Goal: Task Accomplishment & Management: Use online tool/utility

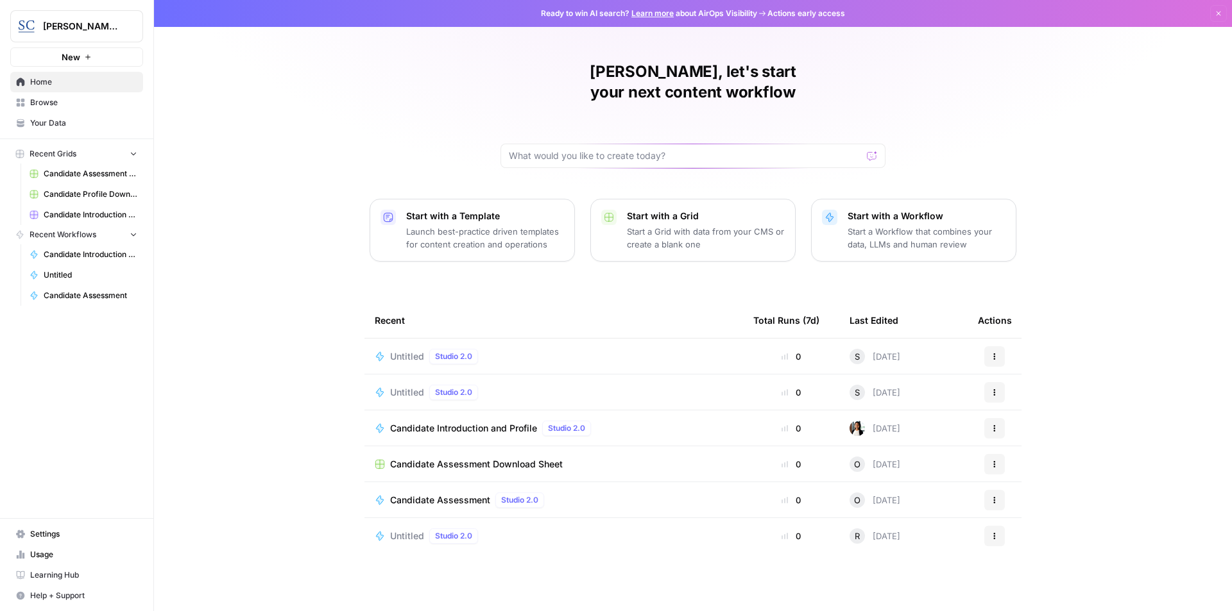
click at [488, 422] on span "Candidate Introduction and Profile" at bounding box center [463, 428] width 147 height 13
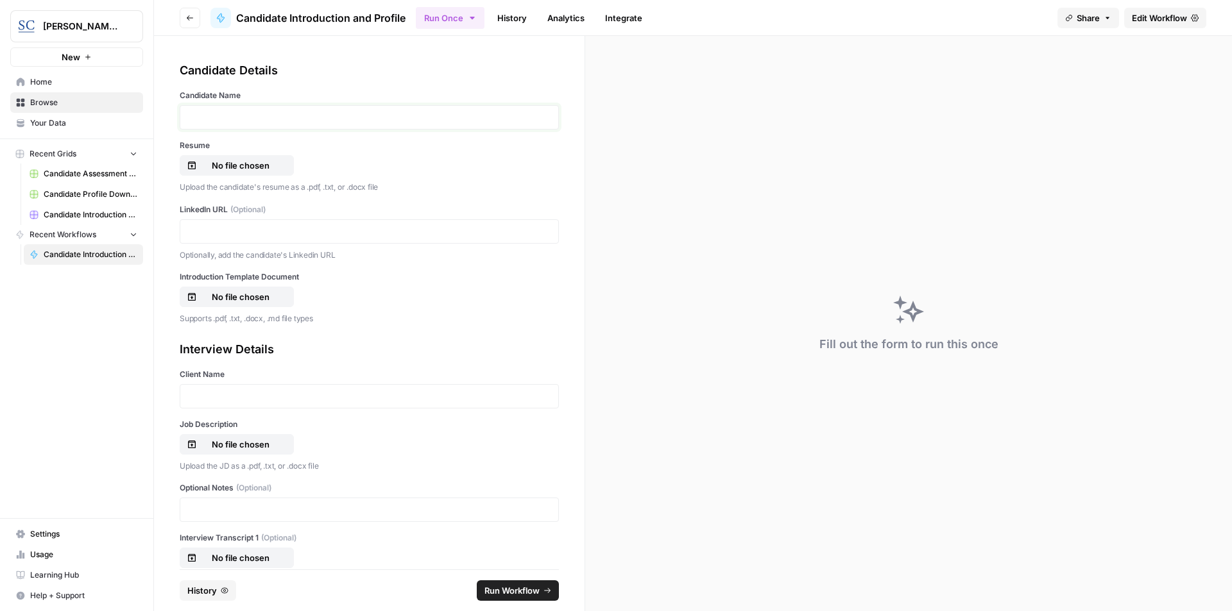
click at [284, 120] on p at bounding box center [369, 117] width 363 height 13
click at [231, 166] on p "No file chosen" at bounding box center [241, 165] width 82 height 13
click at [233, 227] on p at bounding box center [369, 231] width 363 height 13
click at [236, 295] on p "No file chosen" at bounding box center [241, 297] width 82 height 13
click at [250, 401] on p at bounding box center [369, 396] width 363 height 13
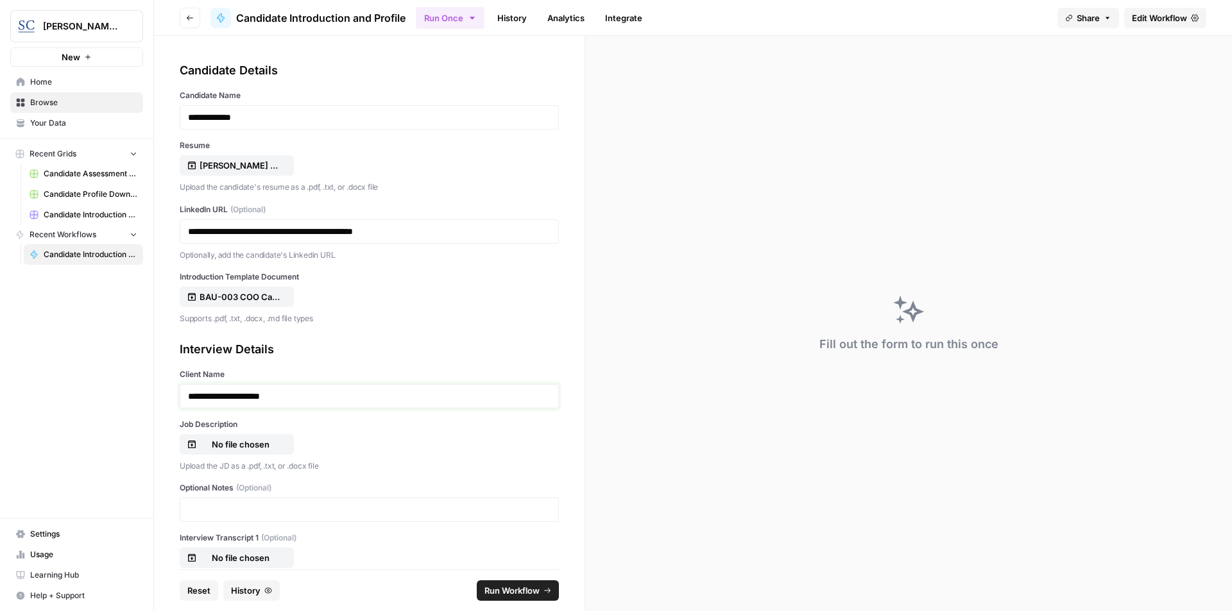
click at [328, 401] on p "**********" at bounding box center [364, 396] width 353 height 13
click at [253, 443] on p "No file chosen" at bounding box center [241, 444] width 82 height 13
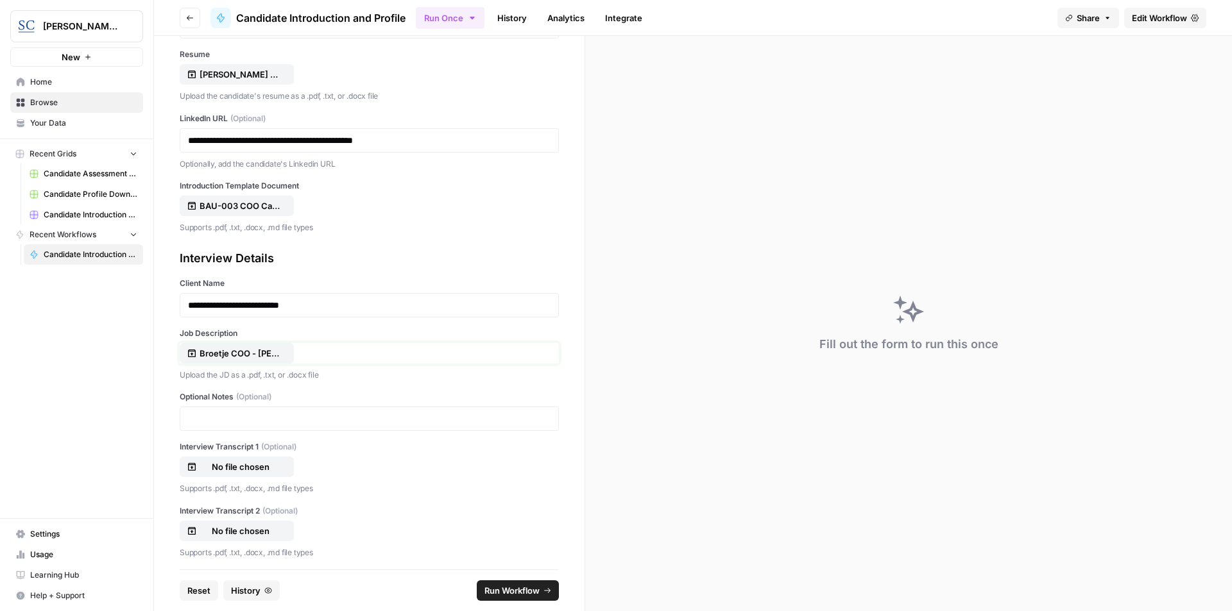
scroll to position [96, 0]
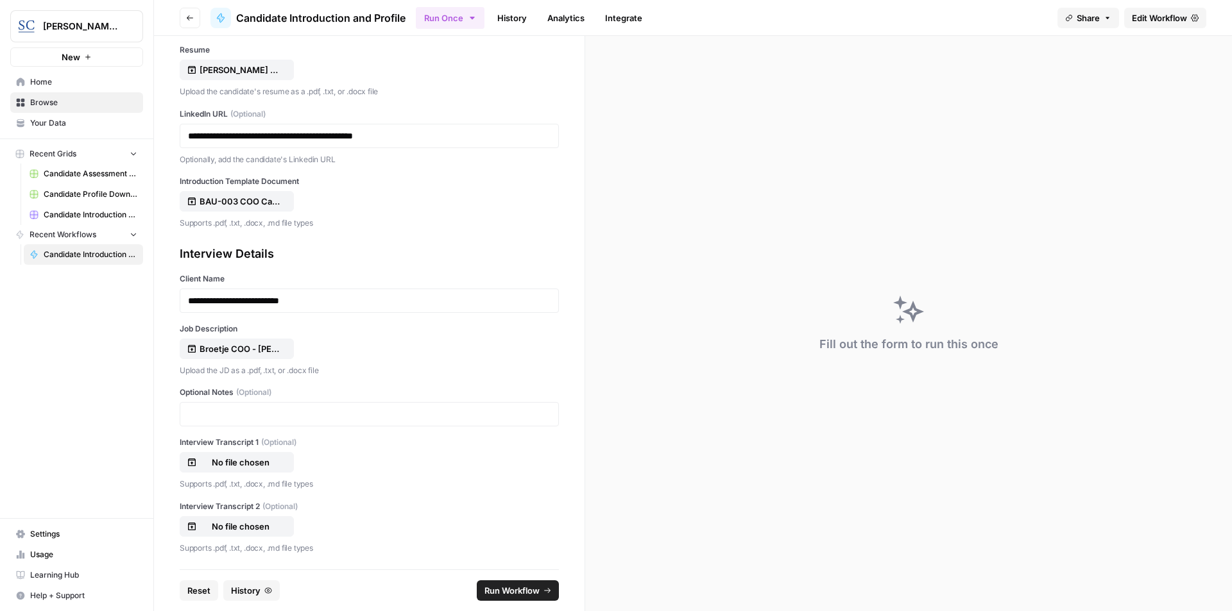
click at [515, 594] on span "Run Workflow" at bounding box center [511, 591] width 55 height 13
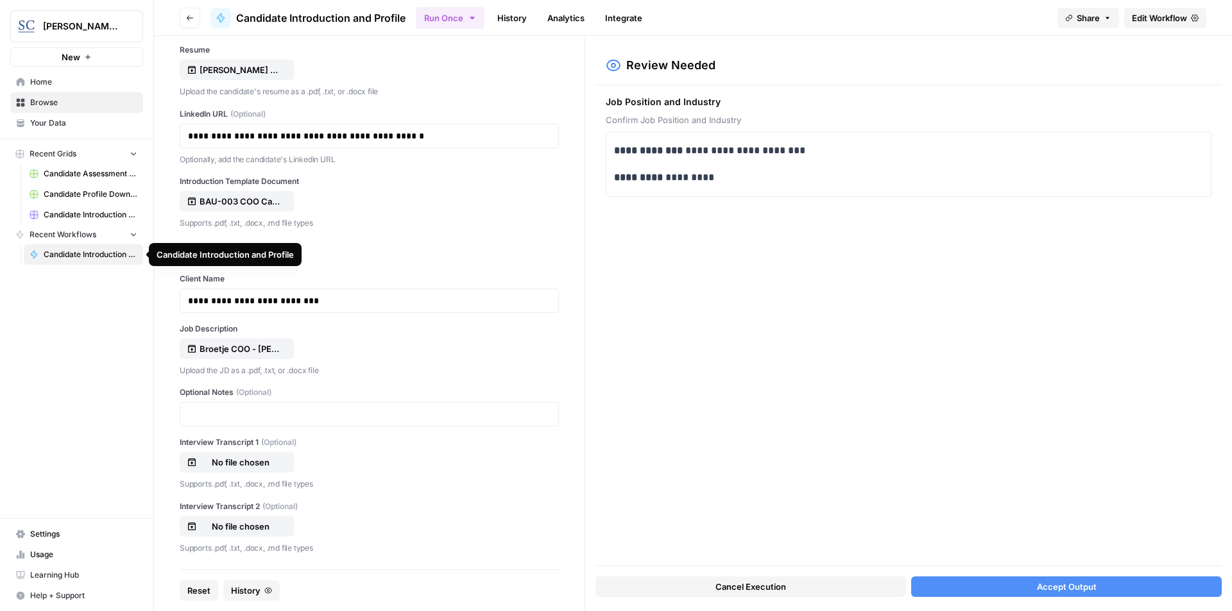
click at [1068, 587] on span "Accept Output" at bounding box center [1067, 587] width 60 height 13
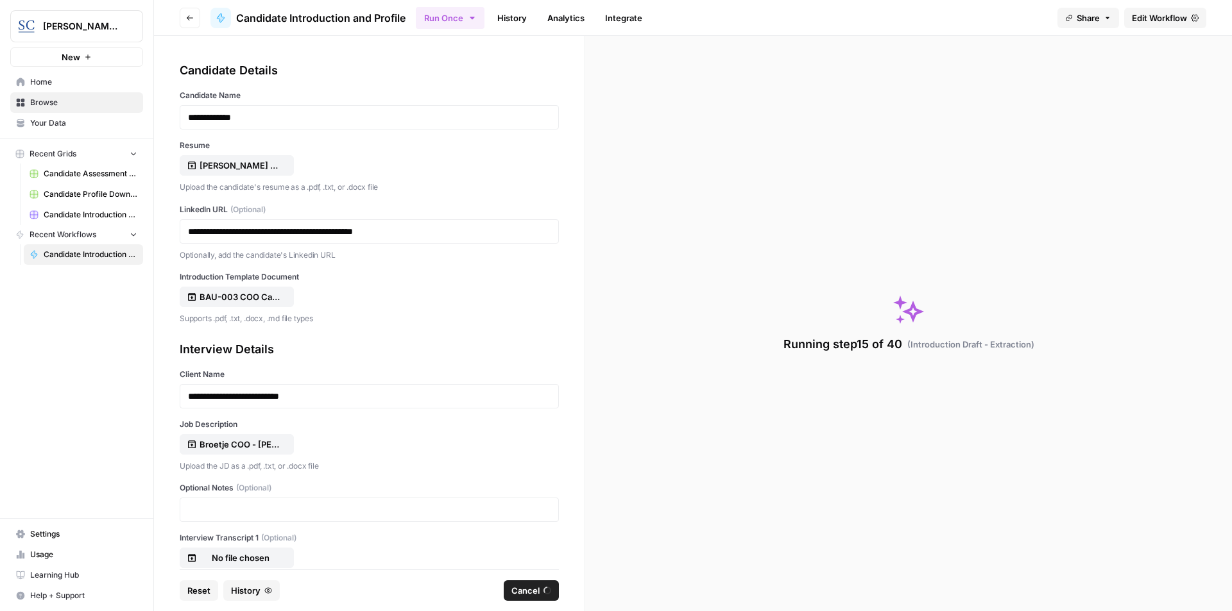
scroll to position [96, 0]
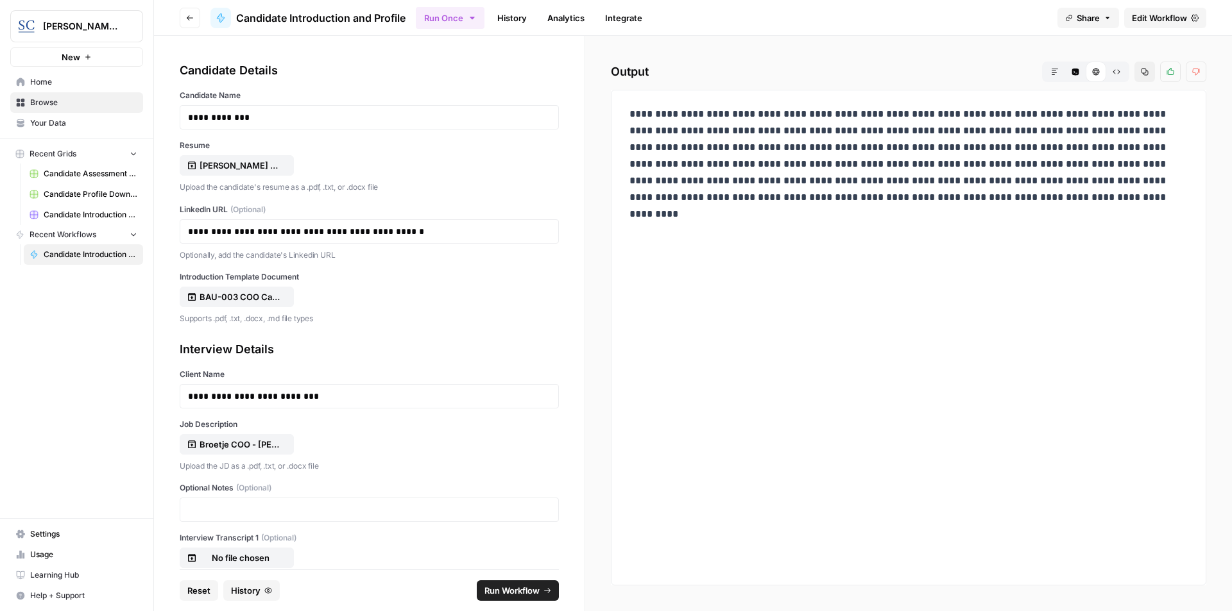
scroll to position [96, 0]
